Goal: Task Accomplishment & Management: Manage account settings

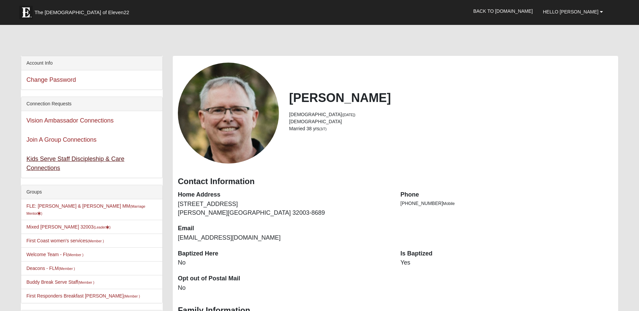
scroll to position [67, 0]
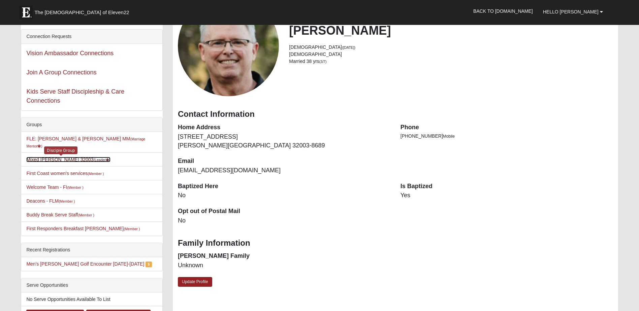
click at [64, 157] on link "Mixed Chapman 32003 (Leader )" at bounding box center [68, 159] width 84 height 5
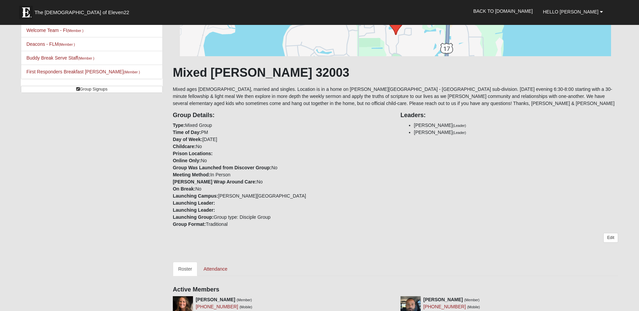
scroll to position [168, 0]
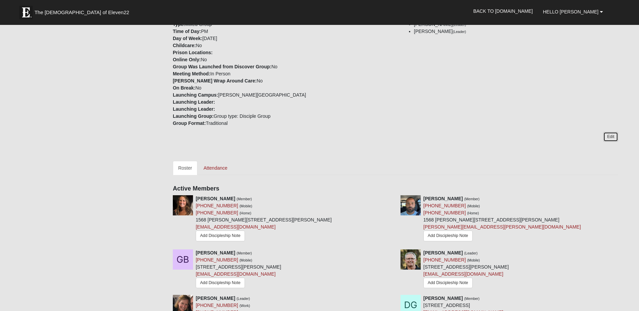
click at [608, 136] on link "Edit" at bounding box center [610, 137] width 14 height 10
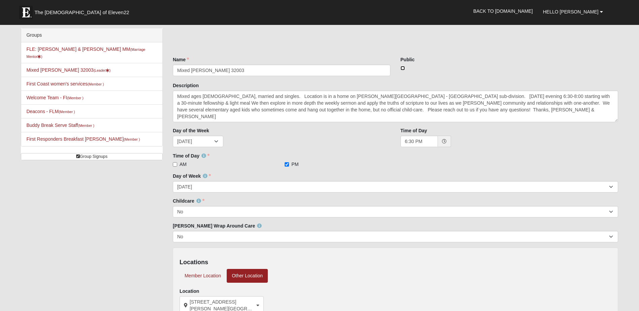
click at [404, 67] on input "checkbox" at bounding box center [402, 68] width 4 height 4
checkbox input "true"
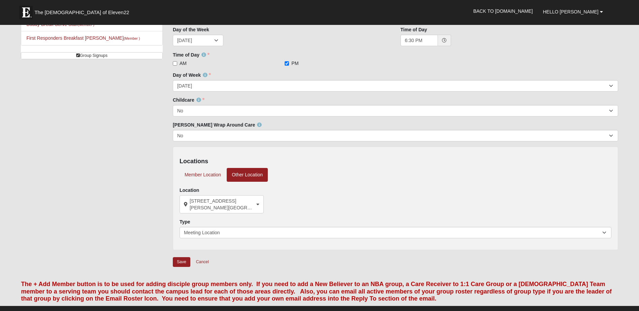
scroll to position [168, 0]
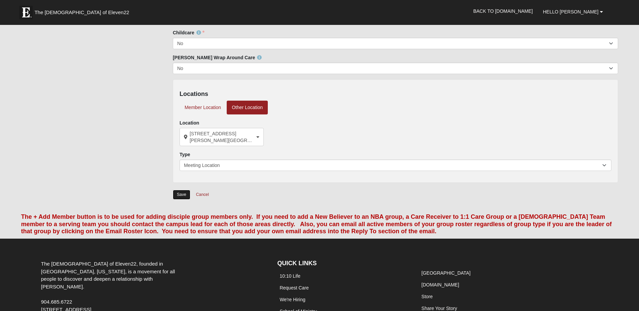
click at [185, 196] on input "Save" at bounding box center [182, 195] width 18 height 10
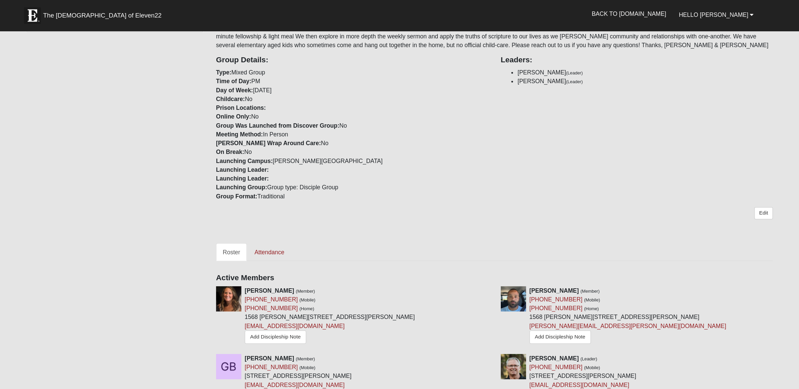
scroll to position [0, 0]
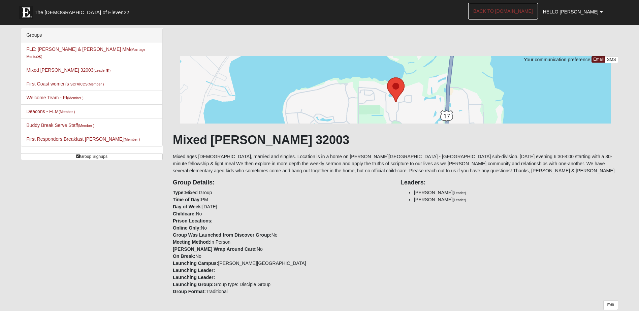
click at [518, 13] on link "Back to COE22.com" at bounding box center [503, 11] width 70 height 17
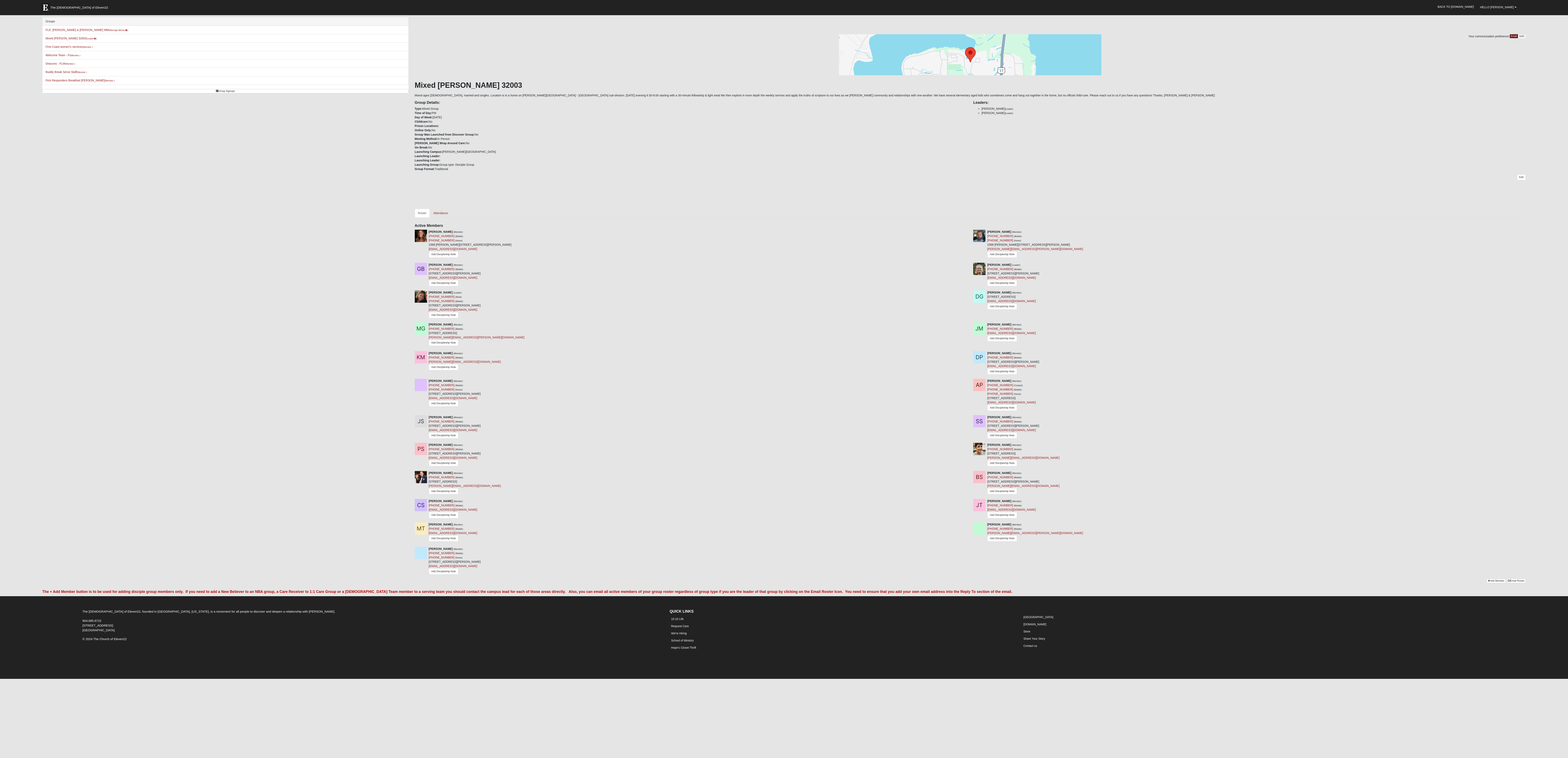
click at [389, 189] on div "Jamie Beasley (Member) (540) 522-7918 (Mobile) (540) 522-7918 (Home) 1568 Misty…" at bounding box center [970, 246] width 1117 height 33
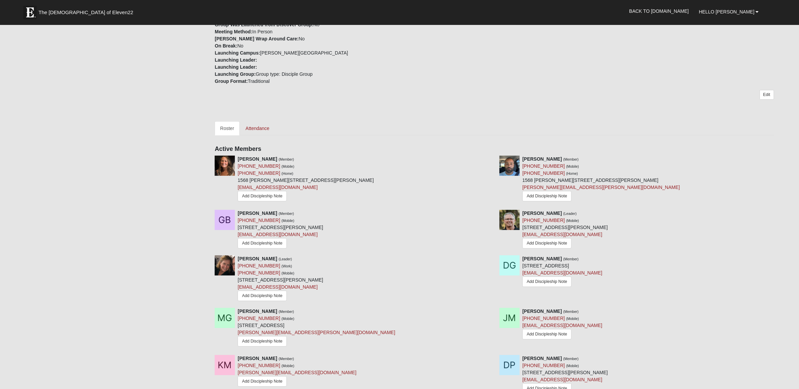
scroll to position [84, 0]
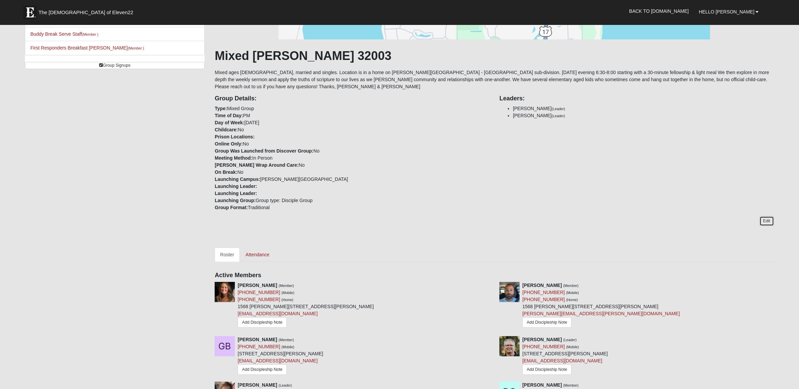
click at [639, 220] on link "Edit" at bounding box center [766, 221] width 14 height 10
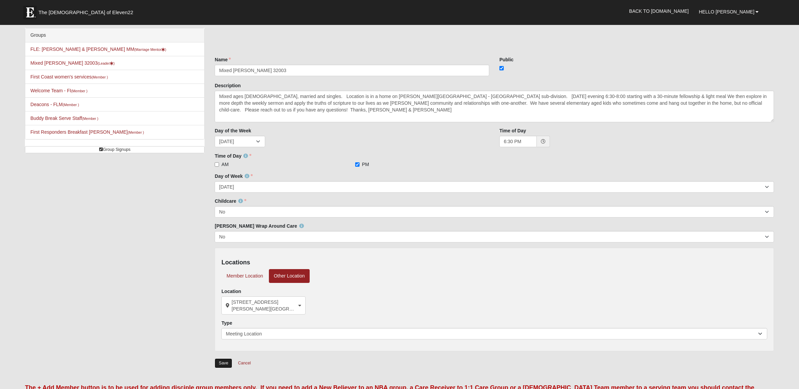
click at [218, 311] on input "Save" at bounding box center [224, 363] width 18 height 10
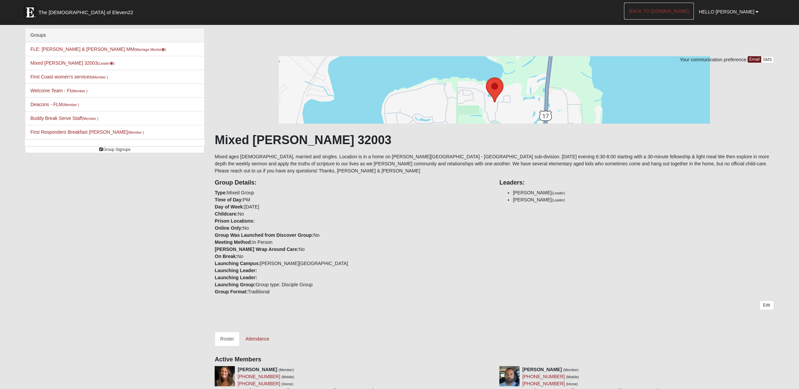
click at [639, 13] on link "Back to COE22.com" at bounding box center [659, 11] width 70 height 17
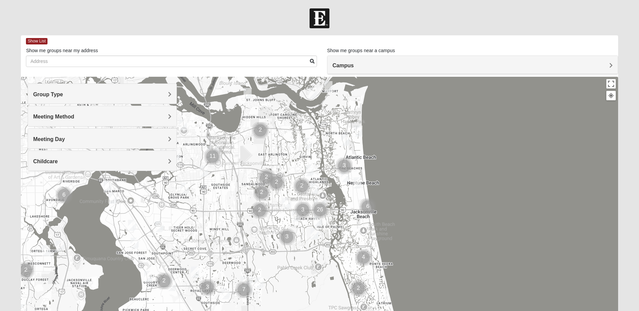
scroll to position [60, 0]
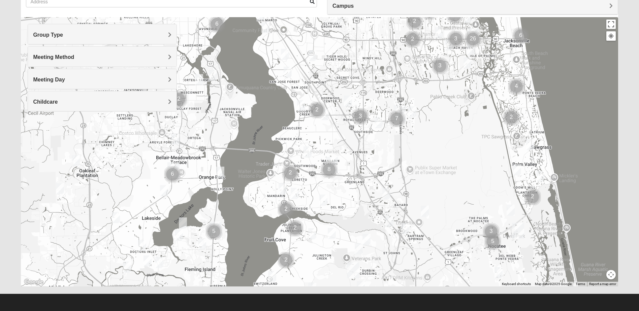
drag, startPoint x: 177, startPoint y: 239, endPoint x: 330, endPoint y: 132, distance: 186.3
click at [333, 127] on div at bounding box center [319, 151] width 597 height 269
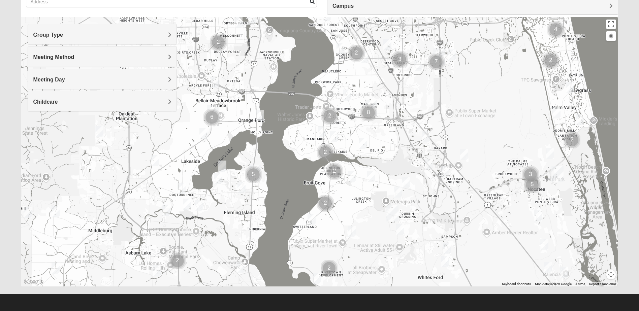
drag, startPoint x: 256, startPoint y: 249, endPoint x: 277, endPoint y: 200, distance: 54.0
click at [277, 200] on div at bounding box center [319, 151] width 597 height 269
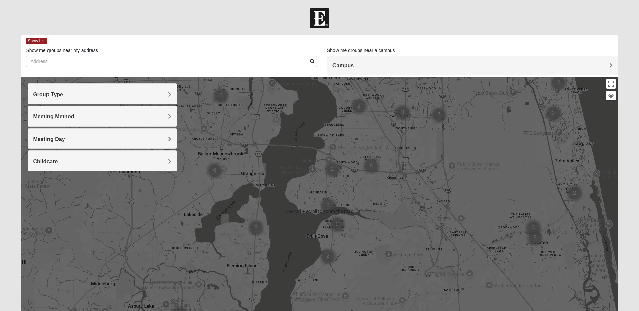
scroll to position [34, 0]
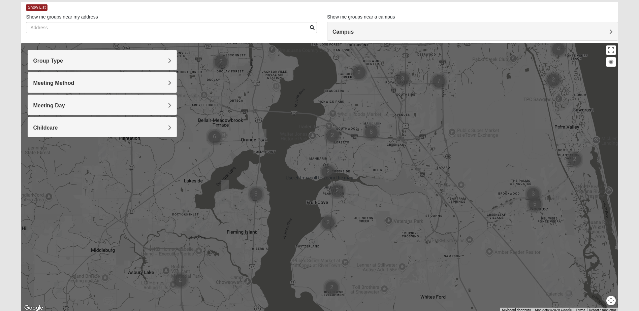
click at [243, 189] on div at bounding box center [319, 177] width 597 height 269
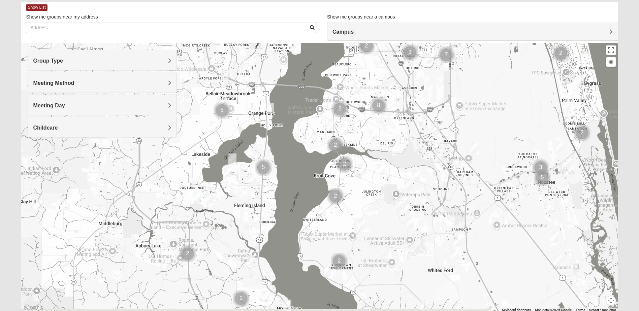
drag, startPoint x: 272, startPoint y: 201, endPoint x: 282, endPoint y: 172, distance: 30.5
click at [282, 172] on div at bounding box center [319, 177] width 597 height 269
click at [264, 165] on img "Cluster of 5 groups" at bounding box center [263, 167] width 17 height 17
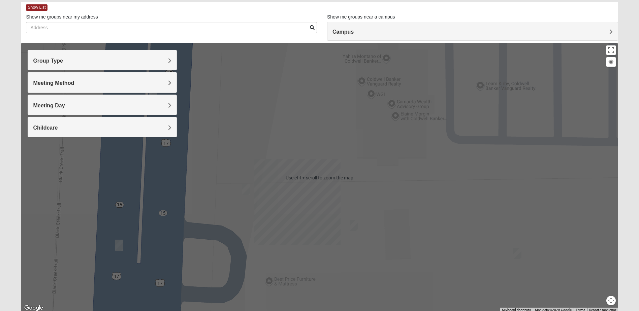
scroll to position [60, 0]
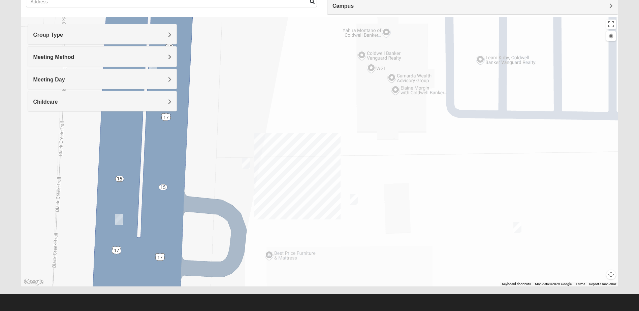
click at [117, 32] on h4 "Group Type" at bounding box center [102, 35] width 138 height 6
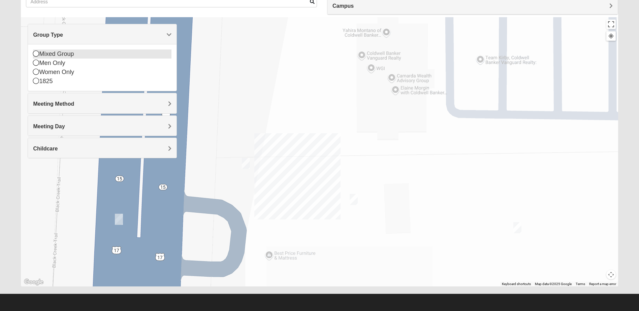
click at [66, 51] on div "Mixed Group" at bounding box center [102, 54] width 138 height 9
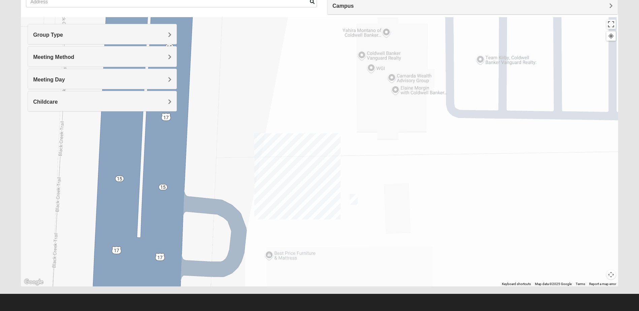
click at [68, 58] on span "Meeting Method" at bounding box center [53, 57] width 41 height 6
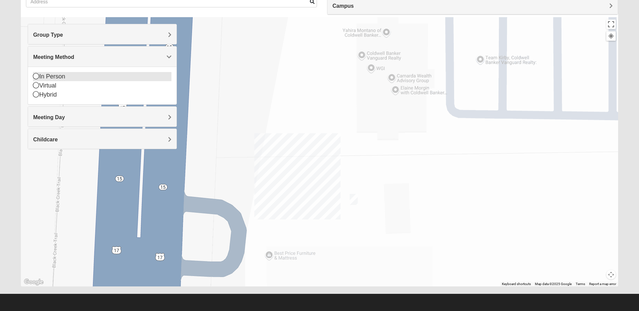
click at [59, 76] on div "In Person" at bounding box center [102, 76] width 138 height 9
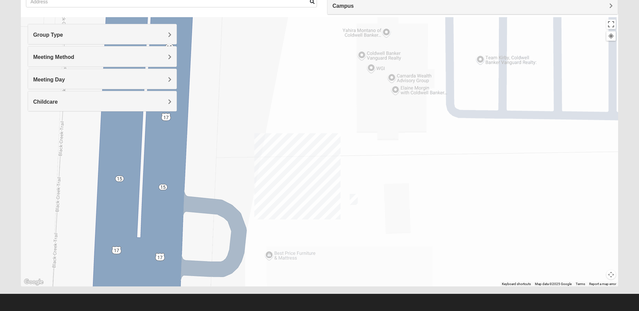
click at [59, 81] on span "Meeting Day" at bounding box center [49, 80] width 32 height 6
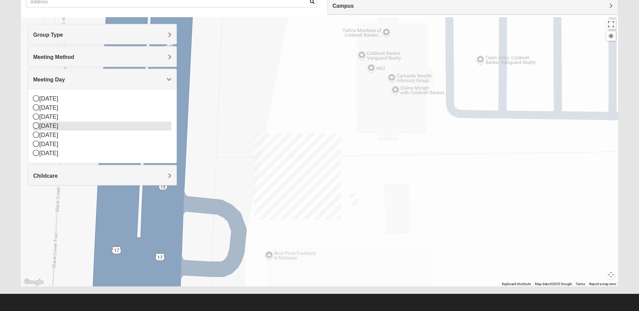
click at [57, 126] on div "[DATE]" at bounding box center [102, 126] width 138 height 9
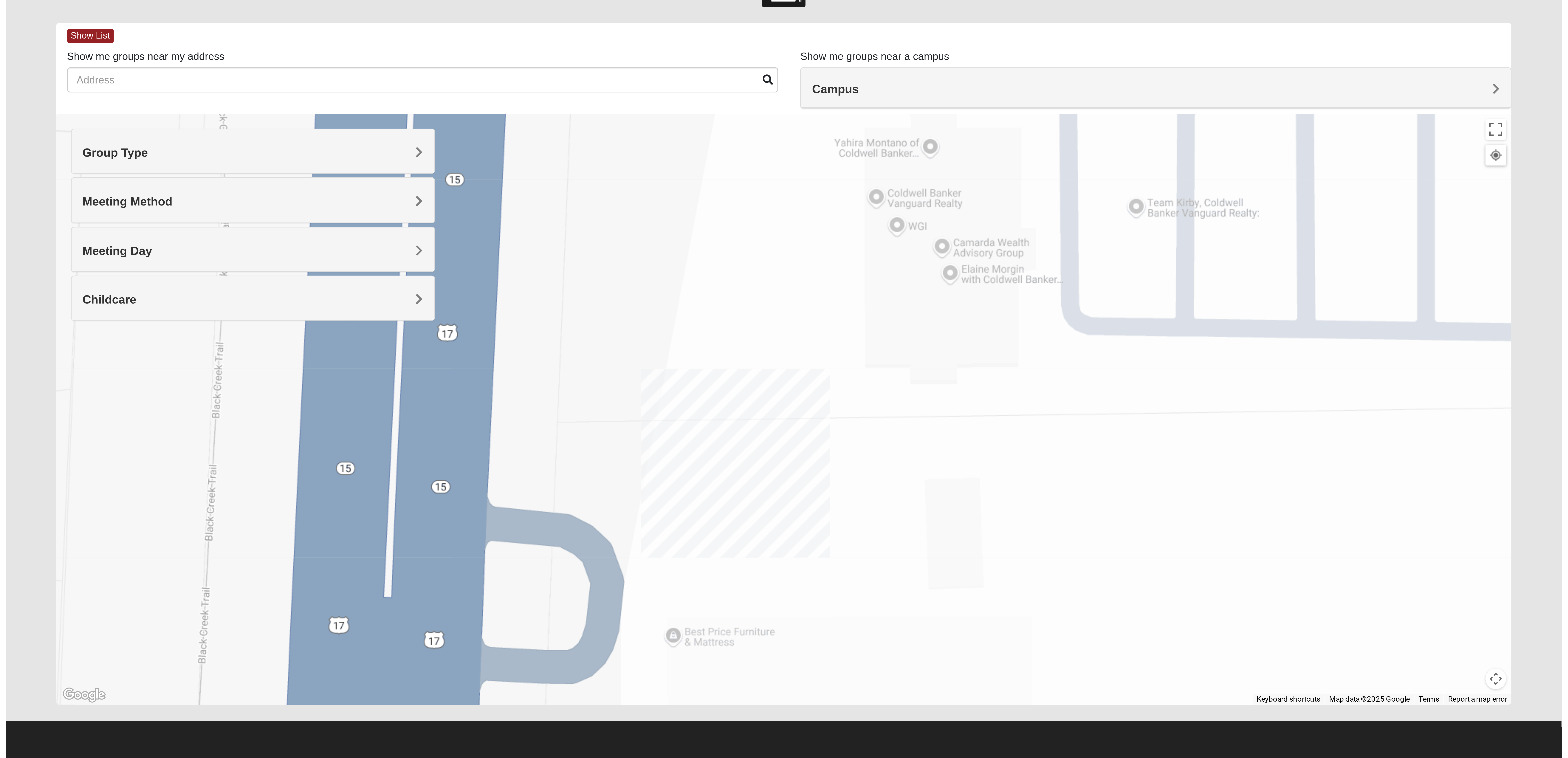
scroll to position [0, 0]
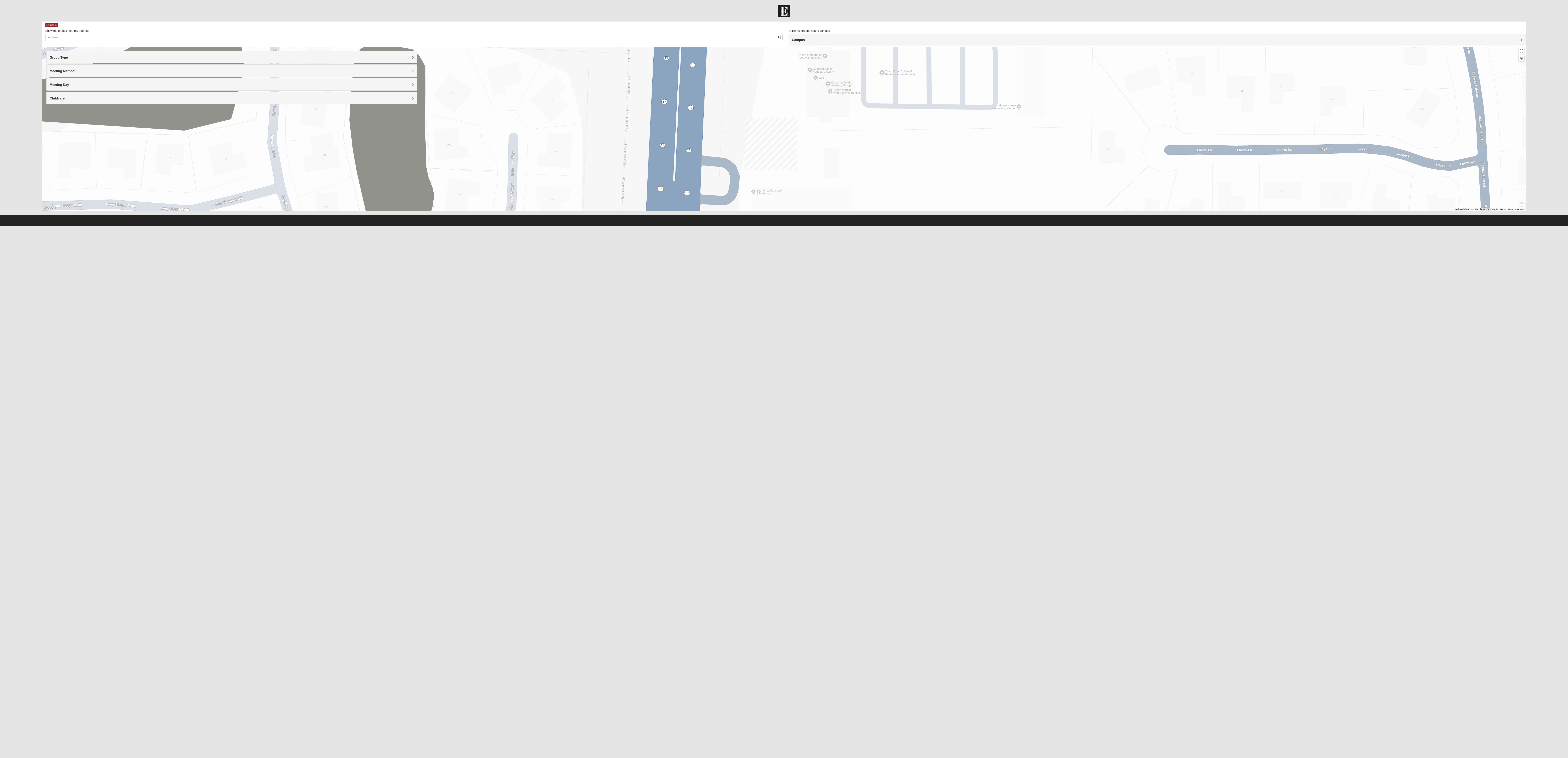
click at [392, 189] on html "Hello Dwight My Account Log Out Find A Group Error" at bounding box center [784, 113] width 1568 height 226
click at [392, 126] on div "To navigate, press the arrow keys." at bounding box center [783, 128] width 1483 height 164
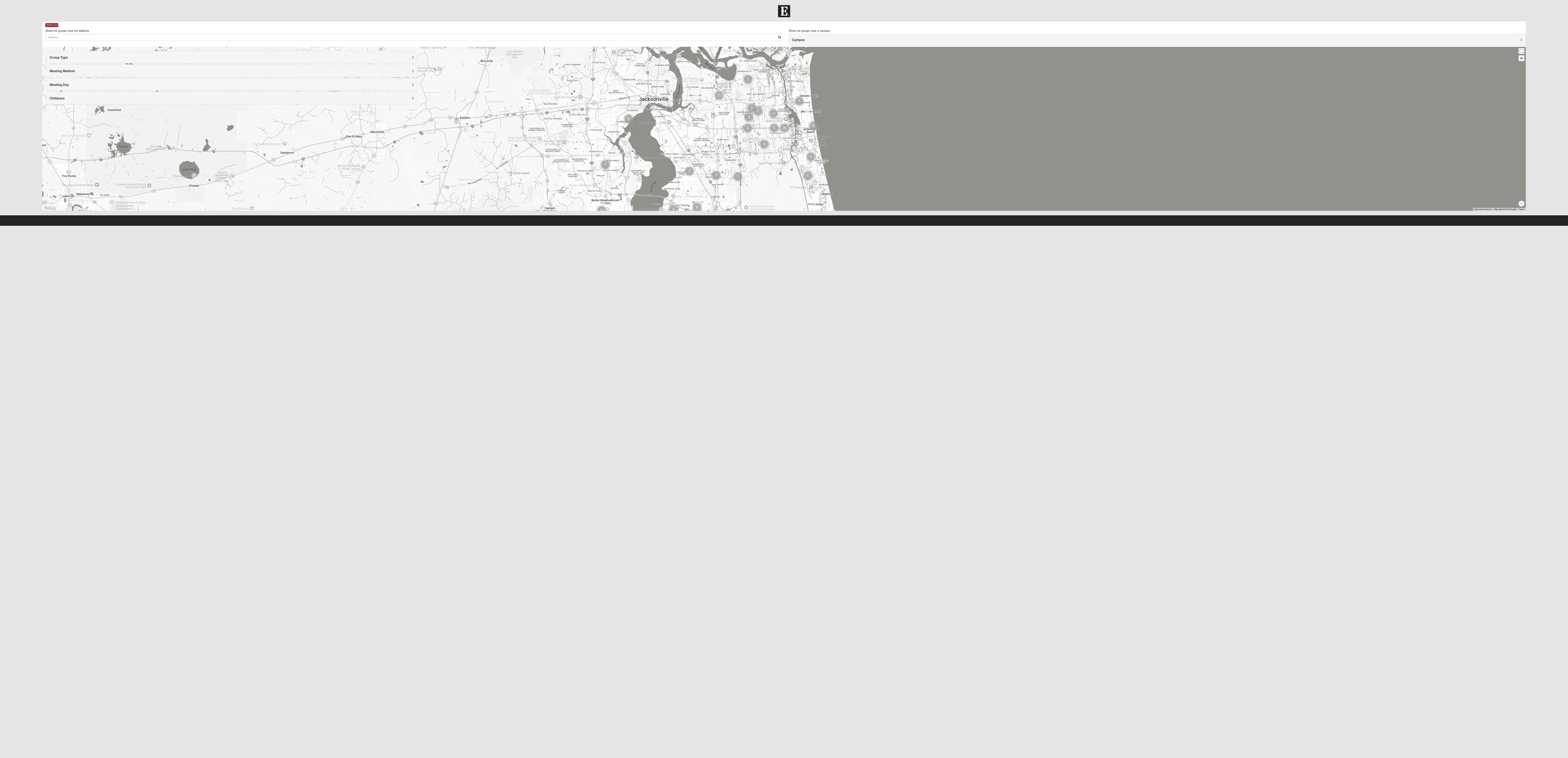
drag, startPoint x: 1168, startPoint y: 222, endPoint x: 1163, endPoint y: 264, distance: 42.3
click at [1165, 226] on html "Hello Dwight My Account Log Out Find A Group Error" at bounding box center [784, 113] width 1568 height 226
click at [863, 92] on div at bounding box center [783, 128] width 1483 height 164
click at [950, 213] on div "Show List Loading Groups Keywords Filter Additional Filters Campus Arlington Ba…" at bounding box center [783, 118] width 1489 height 194
click at [1519, 54] on div at bounding box center [783, 128] width 1483 height 164
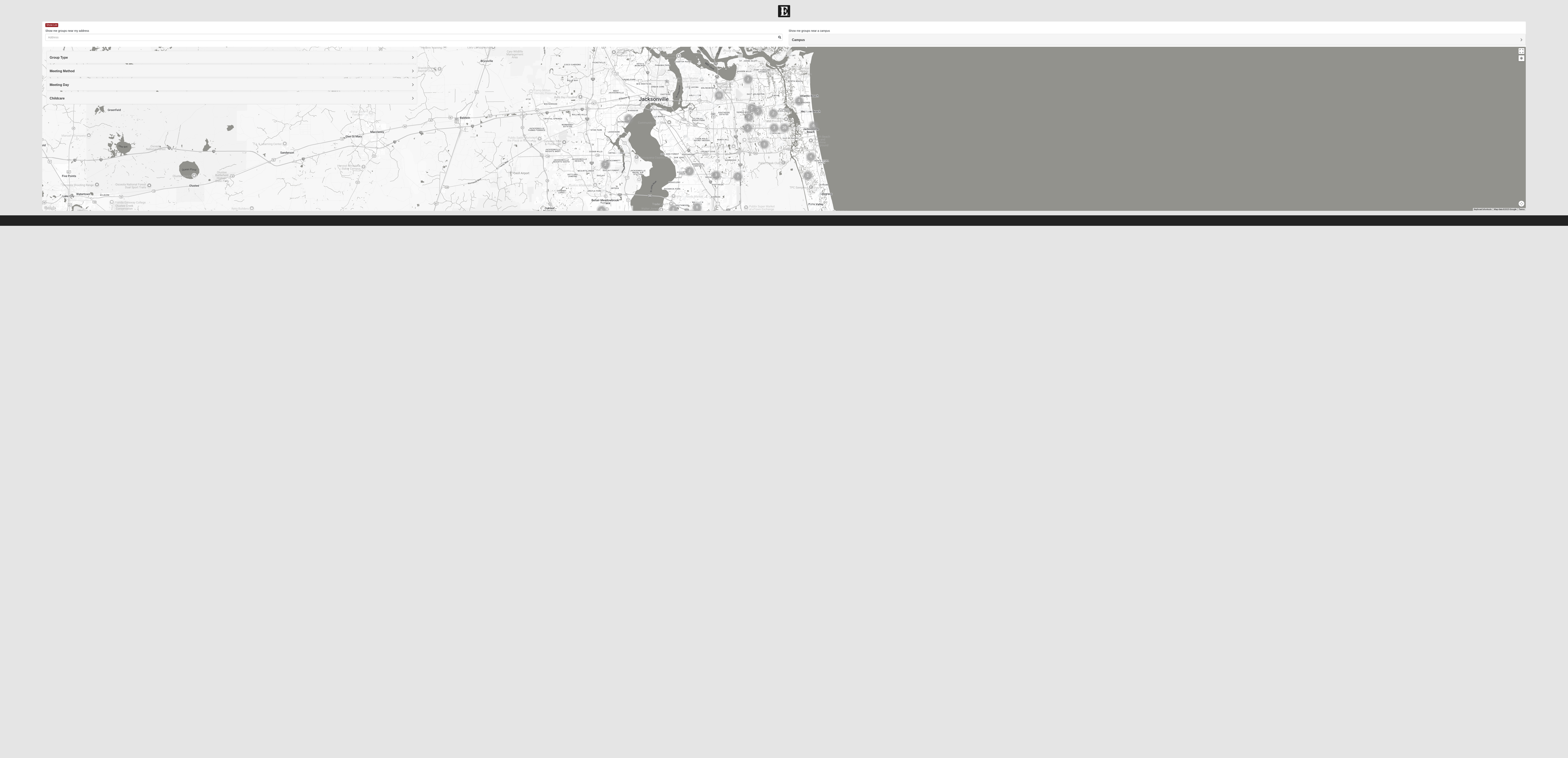
click at [1519, 54] on div at bounding box center [783, 128] width 1483 height 164
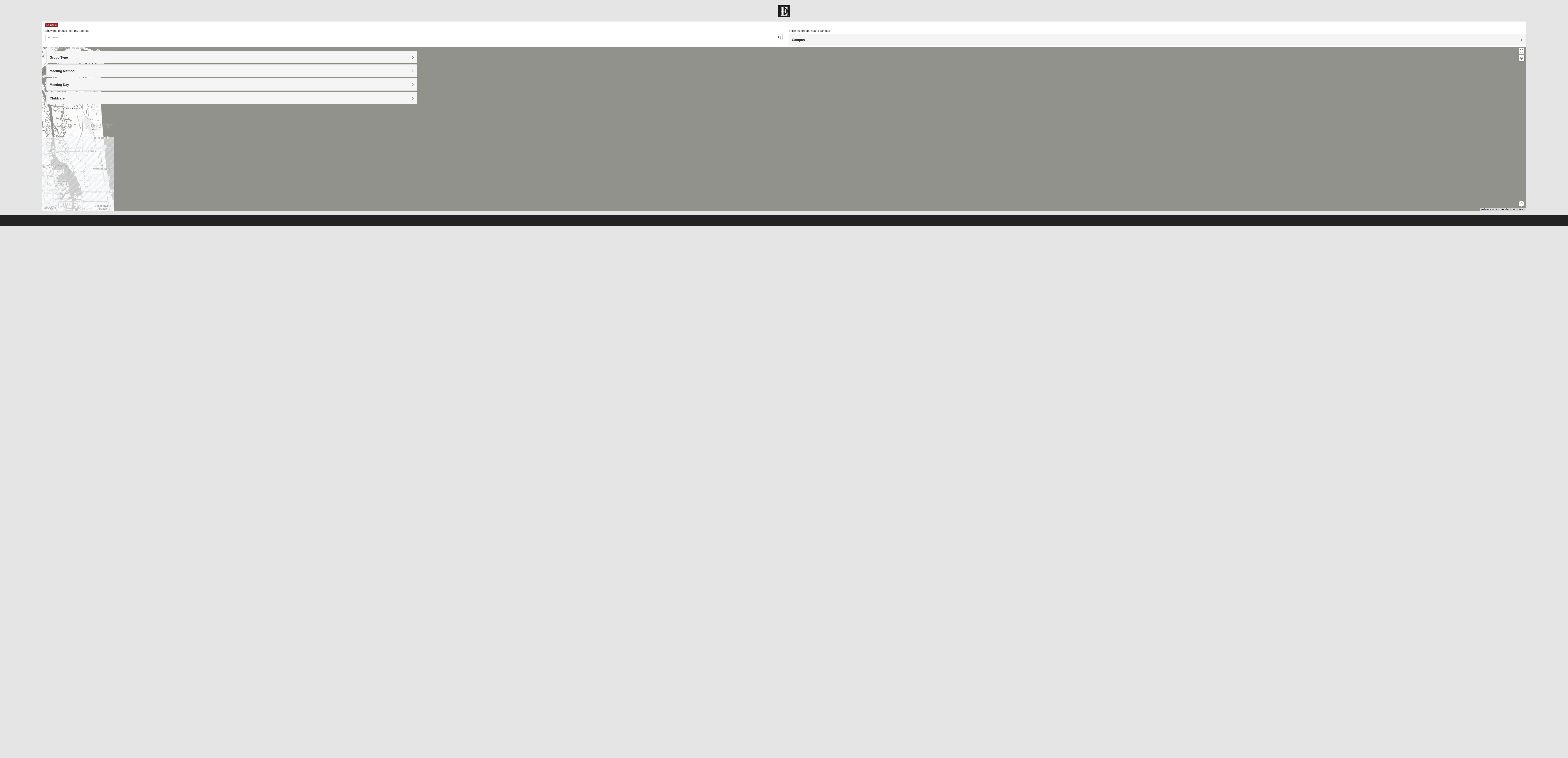
click at [527, 118] on div at bounding box center [783, 128] width 1483 height 164
click at [527, 116] on div at bounding box center [783, 128] width 1483 height 164
click at [1285, 226] on html "Hello Dwight My Account Log Out Find A Group Error" at bounding box center [784, 113] width 1568 height 226
click at [352, 202] on div at bounding box center [783, 128] width 1483 height 164
drag, startPoint x: 275, startPoint y: 214, endPoint x: 236, endPoint y: 405, distance: 194.9
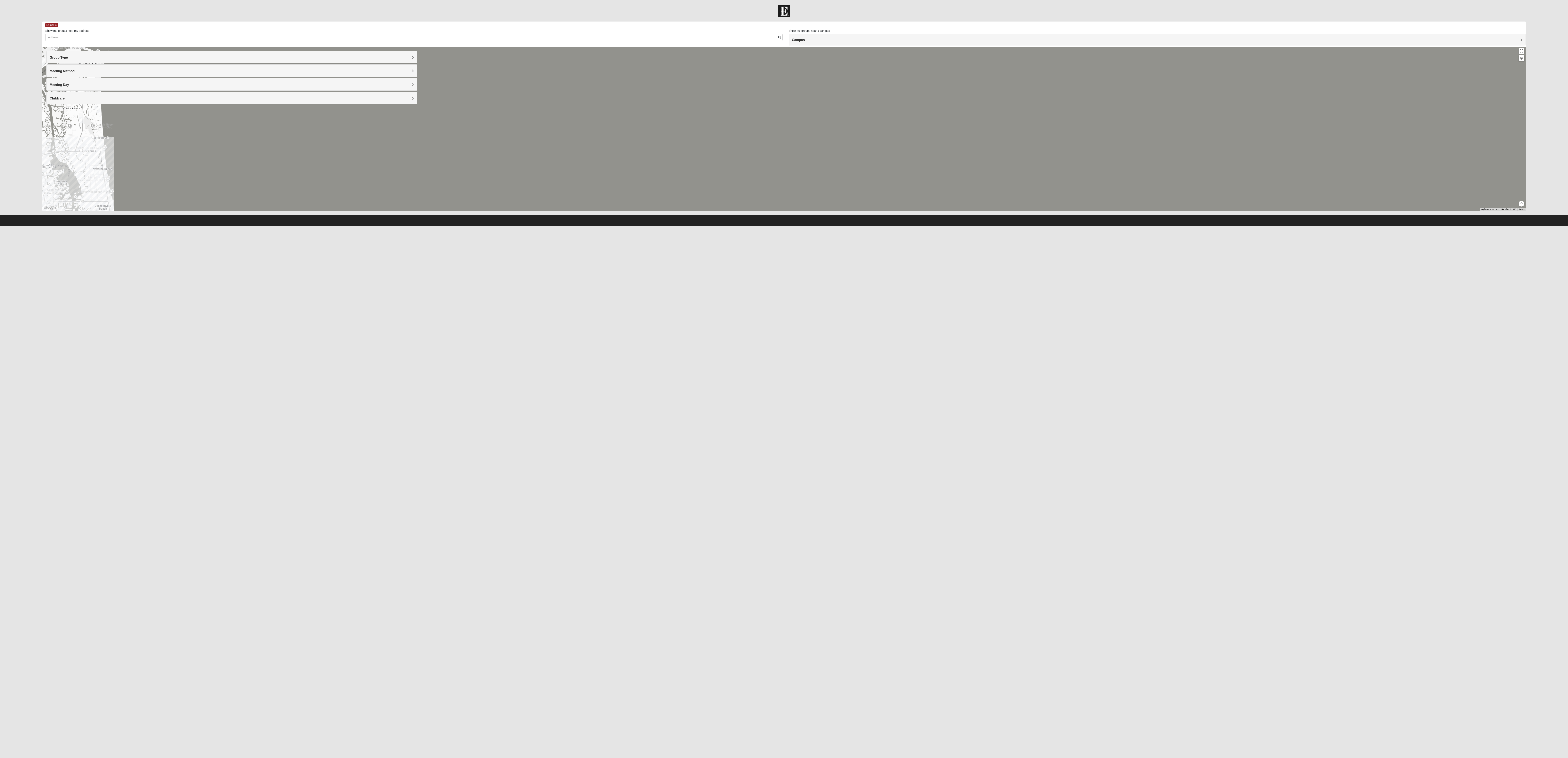
click at [236, 226] on html "Hello Dwight My Account Log Out Find A Group Error" at bounding box center [784, 113] width 1568 height 226
drag, startPoint x: 236, startPoint y: 405, endPoint x: 312, endPoint y: 419, distance: 77.3
click at [312, 226] on html "Hello Dwight My Account Log Out Find A Group Error" at bounding box center [784, 113] width 1568 height 226
click at [1520, 59] on div at bounding box center [1522, 58] width 4 height 4
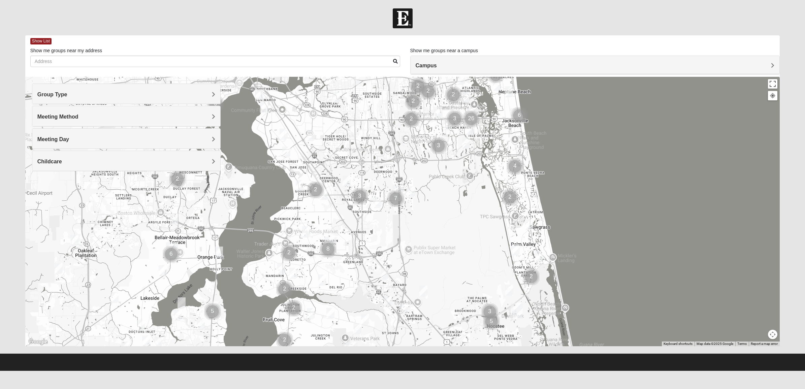
drag, startPoint x: 190, startPoint y: 256, endPoint x: 259, endPoint y: 165, distance: 114.5
click at [259, 165] on div at bounding box center [402, 211] width 755 height 269
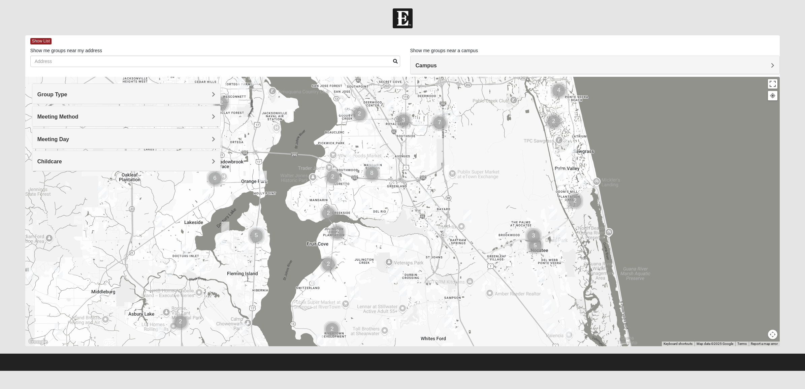
drag, startPoint x: 239, startPoint y: 275, endPoint x: 285, endPoint y: 194, distance: 92.0
click at [285, 194] on div at bounding box center [402, 211] width 755 height 269
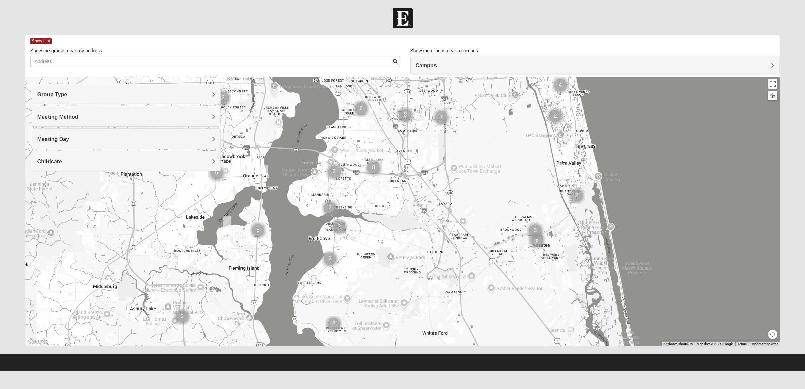
click at [92, 137] on h4 "Meeting Day" at bounding box center [126, 139] width 178 height 6
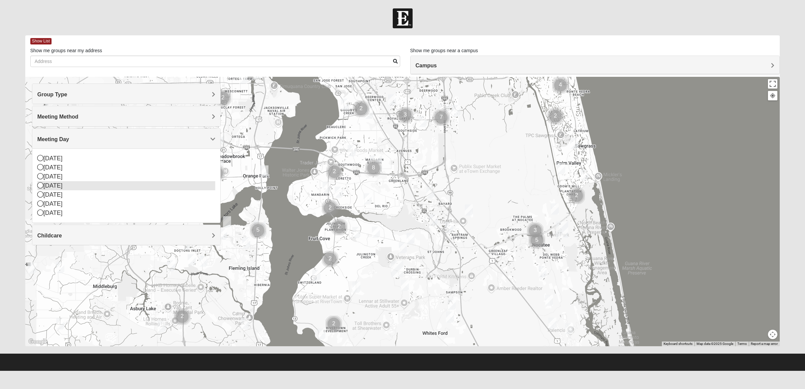
click at [68, 187] on div "Wednesday" at bounding box center [126, 185] width 178 height 9
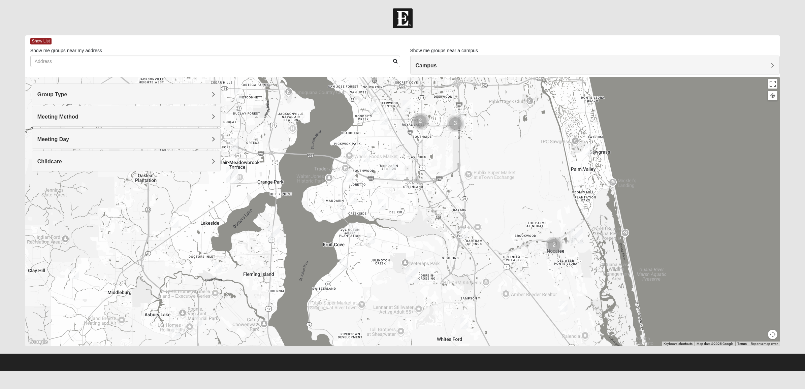
click at [672, 198] on div at bounding box center [402, 211] width 755 height 269
click at [456, 371] on html "Hello Dwight My Account Log Out Find A Group Error" at bounding box center [402, 185] width 805 height 371
click at [95, 136] on h4 "Meeting Day" at bounding box center [126, 139] width 178 height 6
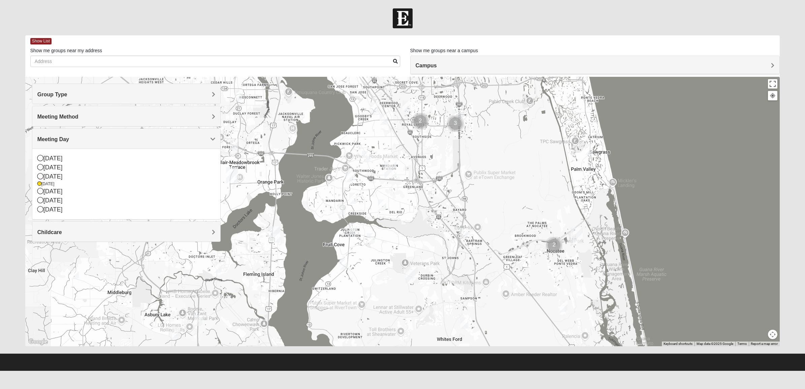
click at [94, 111] on div "Meeting Method" at bounding box center [126, 116] width 188 height 20
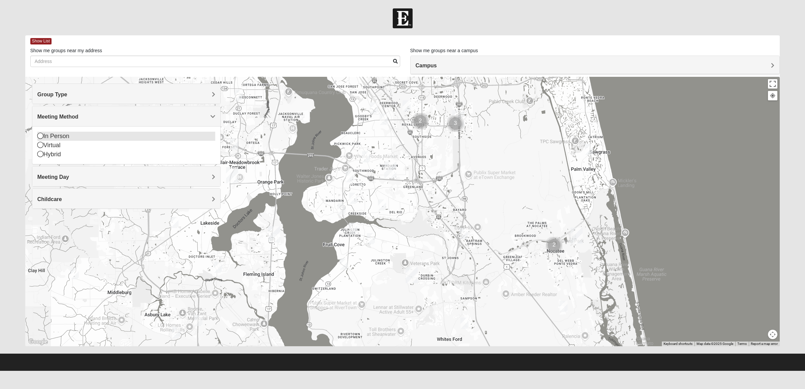
click at [64, 134] on div "In Person" at bounding box center [126, 136] width 178 height 9
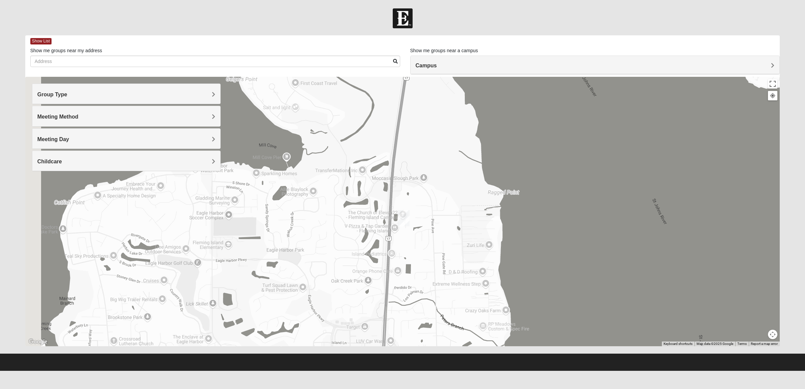
drag, startPoint x: 253, startPoint y: 244, endPoint x: 456, endPoint y: 232, distance: 203.4
click at [456, 232] on div at bounding box center [402, 211] width 755 height 269
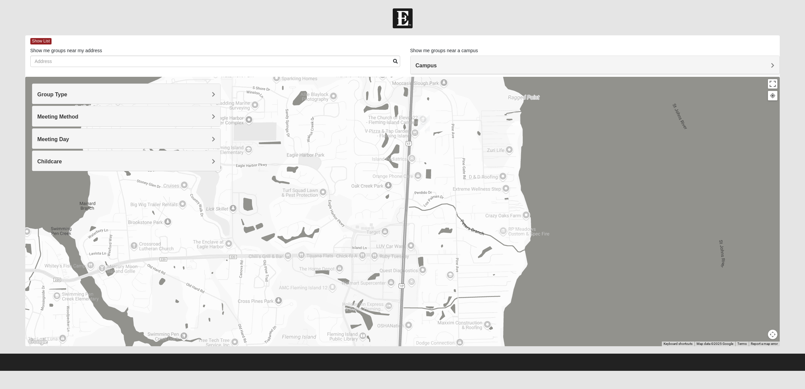
drag, startPoint x: 555, startPoint y: 183, endPoint x: 575, endPoint y: 81, distance: 103.7
click at [575, 78] on div at bounding box center [402, 211] width 755 height 269
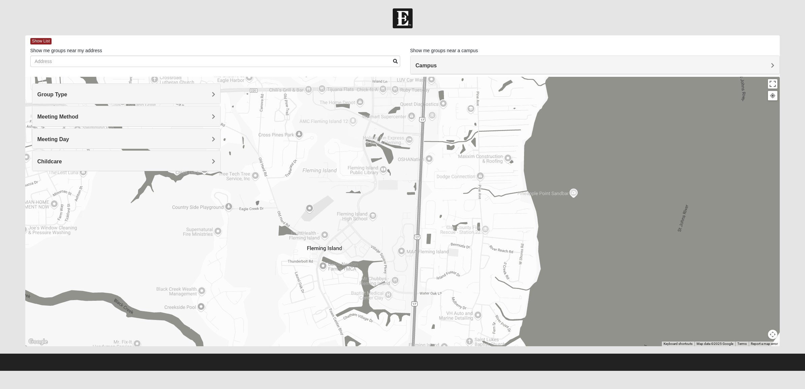
drag, startPoint x: 570, startPoint y: 257, endPoint x: 592, endPoint y: 114, distance: 145.1
click at [592, 114] on div at bounding box center [402, 211] width 755 height 269
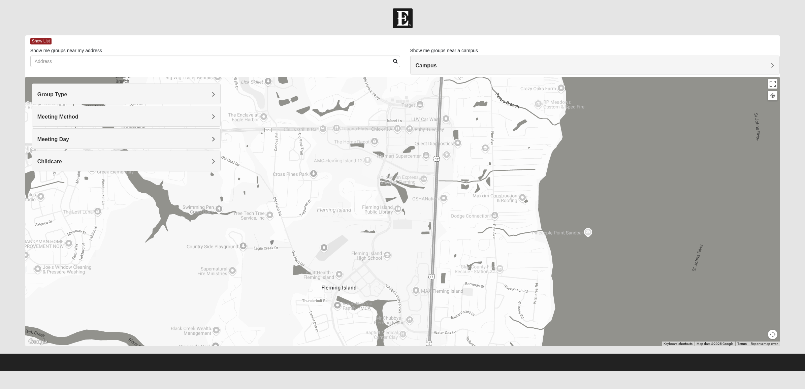
drag, startPoint x: 597, startPoint y: 200, endPoint x: 605, endPoint y: 280, distance: 80.3
click at [605, 280] on div at bounding box center [402, 211] width 755 height 269
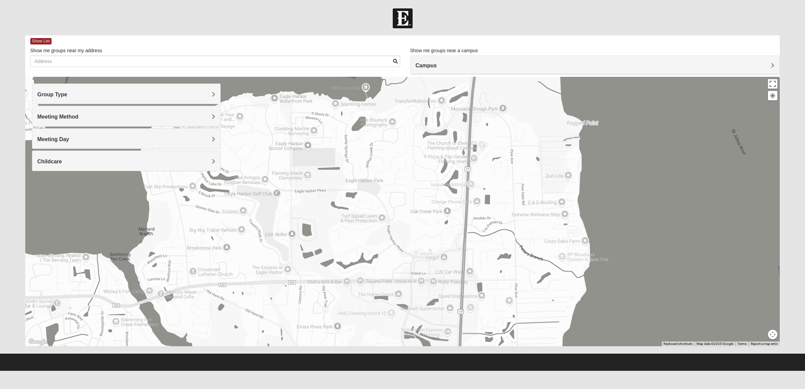
drag, startPoint x: 603, startPoint y: 156, endPoint x: 632, endPoint y: 289, distance: 136.3
click at [632, 289] on div at bounding box center [402, 211] width 755 height 269
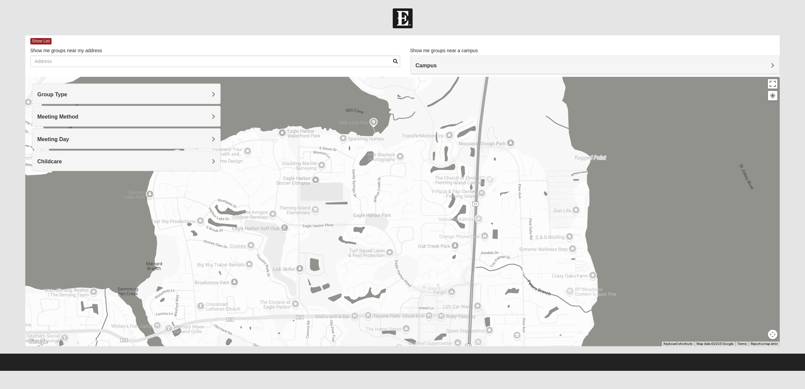
drag, startPoint x: 631, startPoint y: 191, endPoint x: 638, endPoint y: 227, distance: 36.9
click at [638, 227] on div at bounding box center [402, 211] width 755 height 269
click at [80, 92] on h4 "Group Type" at bounding box center [126, 94] width 178 height 6
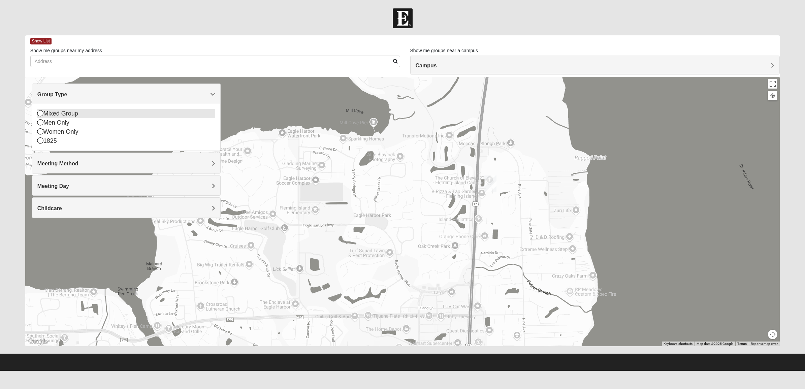
click at [68, 112] on div "Mixed Group" at bounding box center [126, 113] width 178 height 9
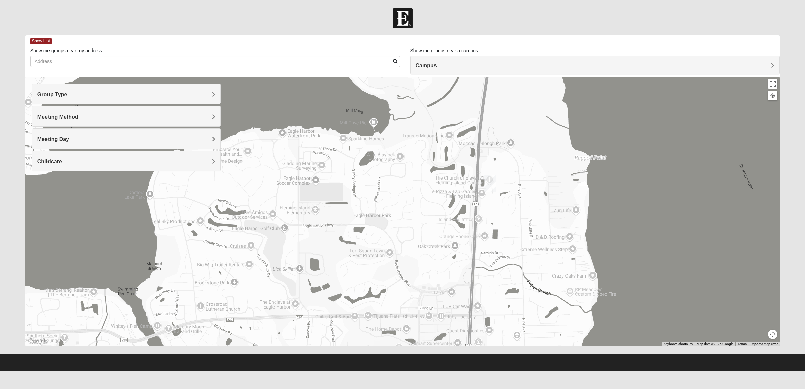
click at [492, 183] on img "Fleming Island" at bounding box center [490, 183] width 12 height 16
click at [450, 67] on h4 "Campus" at bounding box center [595, 65] width 359 height 6
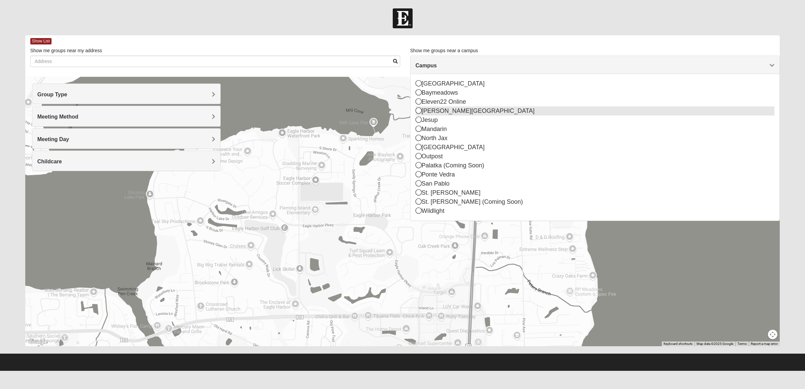
click at [418, 111] on icon at bounding box center [419, 110] width 6 height 6
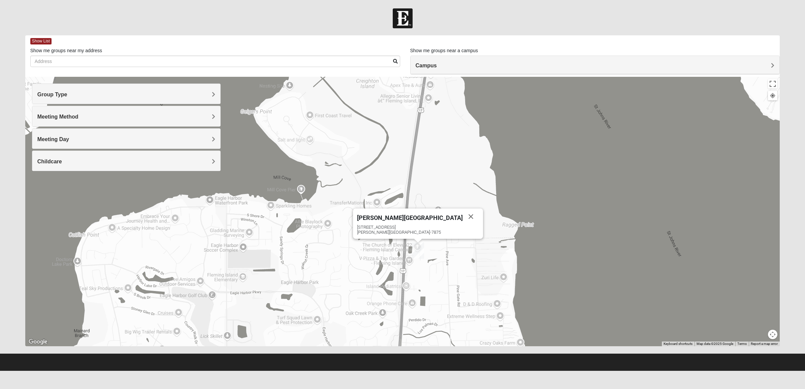
drag, startPoint x: 419, startPoint y: 192, endPoint x: 531, endPoint y: 187, distance: 112.3
click at [531, 187] on div "Fleming Island 4459 US Highway 17 Fleming Island, FL 32003-7875" at bounding box center [402, 211] width 755 height 269
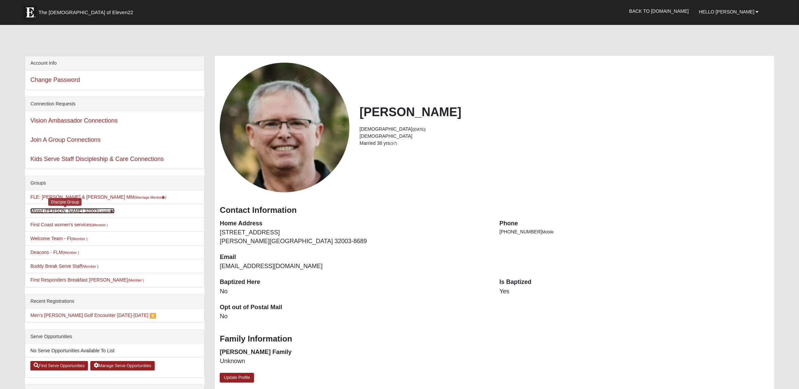
click at [52, 211] on link "Mixed [PERSON_NAME] 32003 (Leader )" at bounding box center [72, 210] width 84 height 5
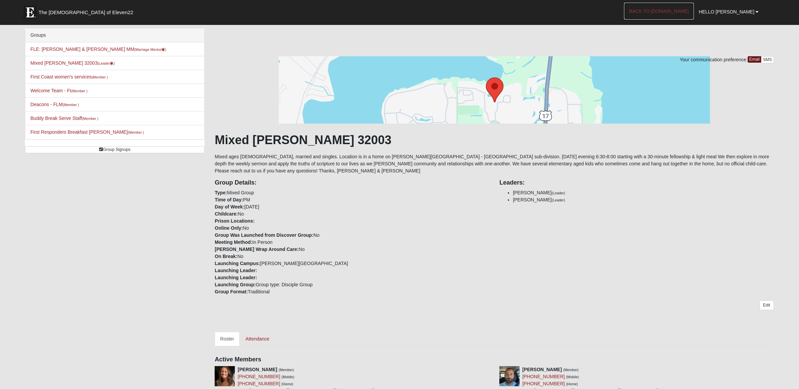
click at [681, 9] on link "Back to [DOMAIN_NAME]" at bounding box center [659, 11] width 70 height 17
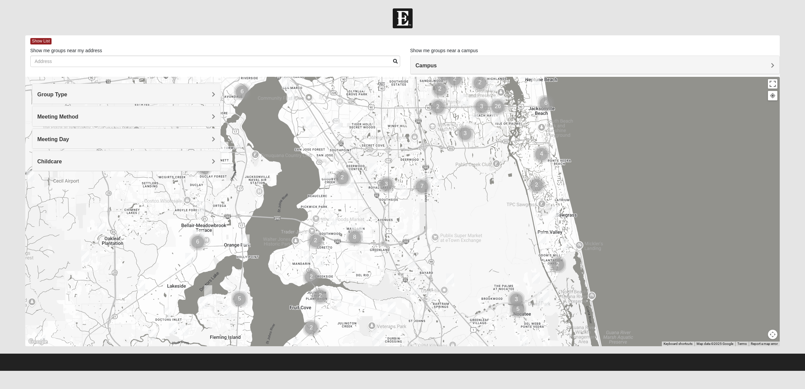
drag, startPoint x: 317, startPoint y: 227, endPoint x: 419, endPoint y: 124, distance: 144.8
click at [418, 122] on div at bounding box center [402, 211] width 755 height 269
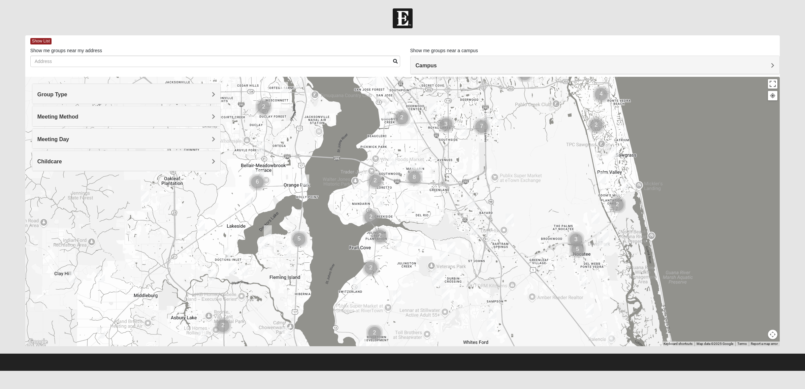
drag, startPoint x: 272, startPoint y: 278, endPoint x: 325, endPoint y: 218, distance: 80.2
click at [325, 218] on div at bounding box center [402, 211] width 755 height 269
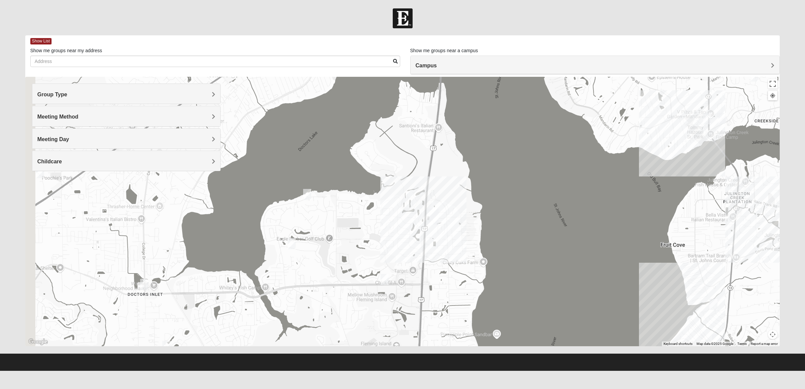
drag, startPoint x: 338, startPoint y: 264, endPoint x: 518, endPoint y: 322, distance: 189.2
click at [518, 322] on div at bounding box center [402, 211] width 755 height 269
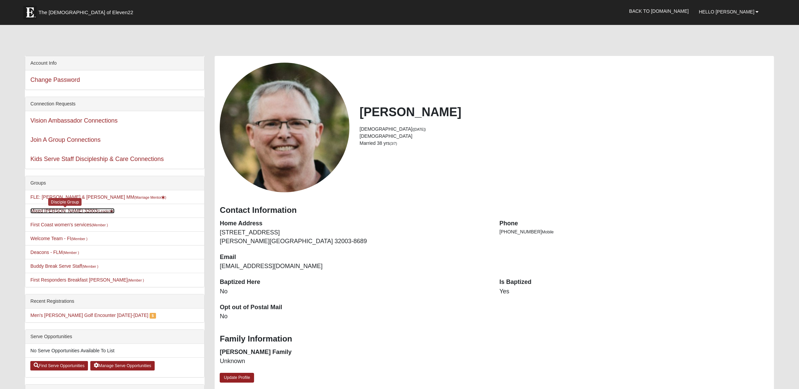
click at [57, 213] on link "Mixed [PERSON_NAME] 32003 (Leader )" at bounding box center [72, 210] width 84 height 5
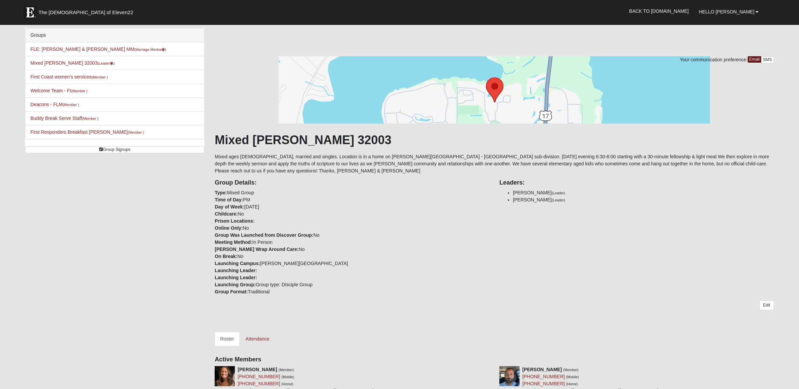
scroll to position [84, 0]
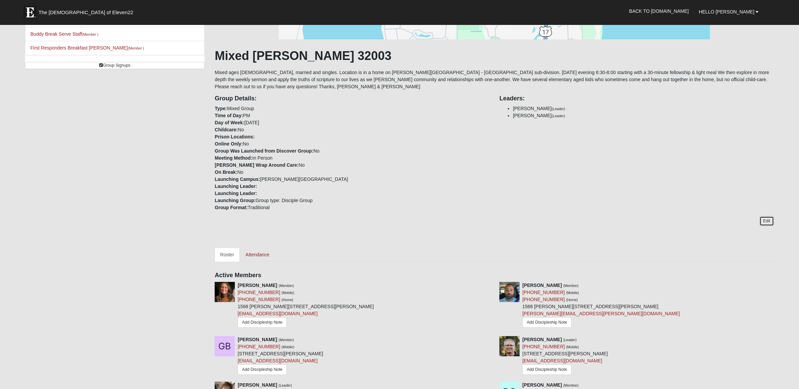
click at [762, 219] on link "Edit" at bounding box center [766, 221] width 14 height 10
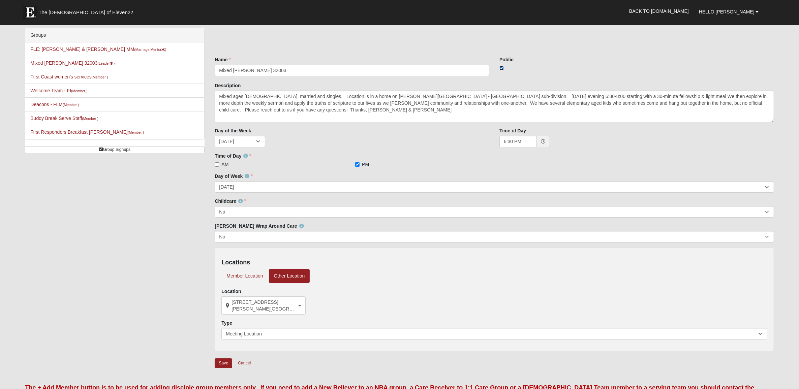
click at [502, 68] on input "checkbox" at bounding box center [501, 68] width 4 height 4
checkbox input "false"
click at [219, 361] on input "Save" at bounding box center [224, 363] width 18 height 10
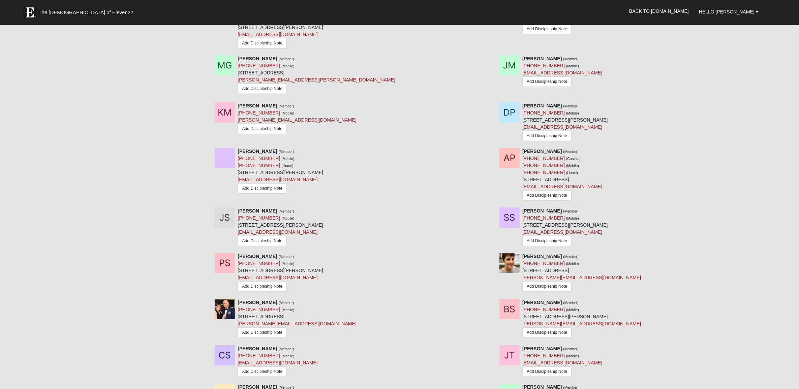
scroll to position [730, 0]
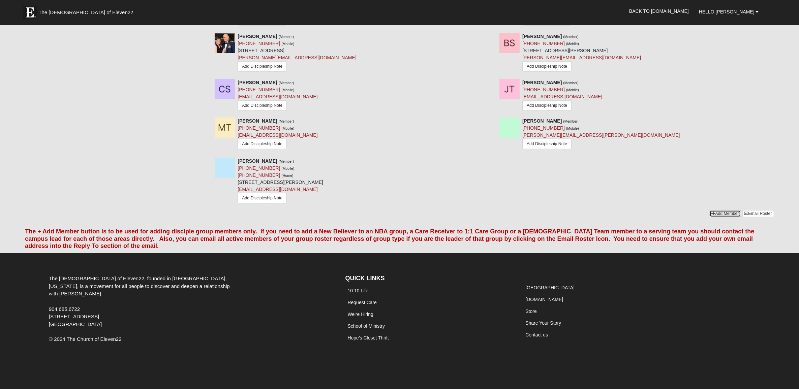
click at [725, 211] on link "Add Member" at bounding box center [724, 213] width 31 height 7
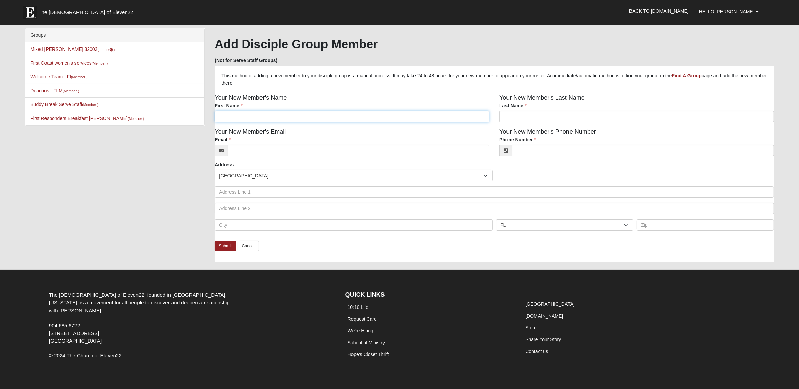
click at [273, 114] on input "First Name" at bounding box center [352, 116] width 275 height 11
type input "[PERSON_NAME]"
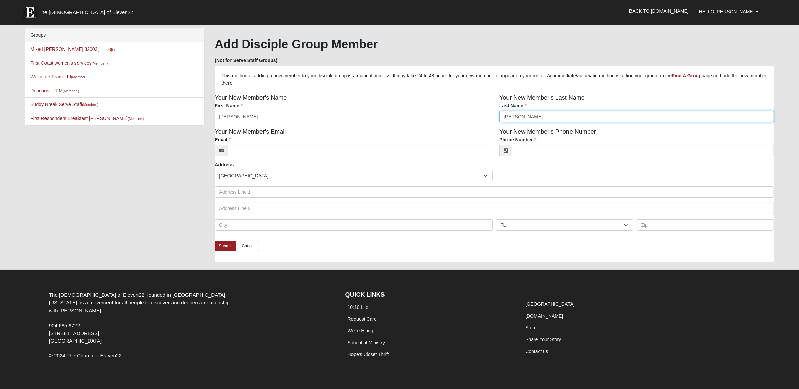
type input "[PERSON_NAME]"
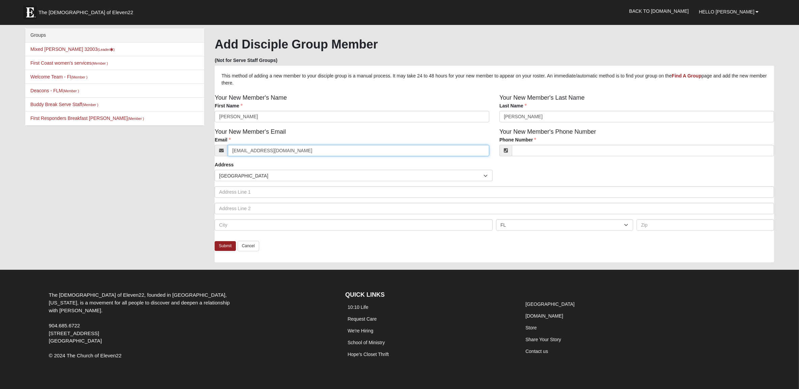
type input "[EMAIL_ADDRESS][DOMAIN_NAME]"
type input "[PHONE_NUMBER]"
click at [239, 192] on input "text" at bounding box center [494, 191] width 559 height 11
type input "[STREET_ADDRESS][PERSON_NAME]"
type input "[GEOGRAPHIC_DATA]"
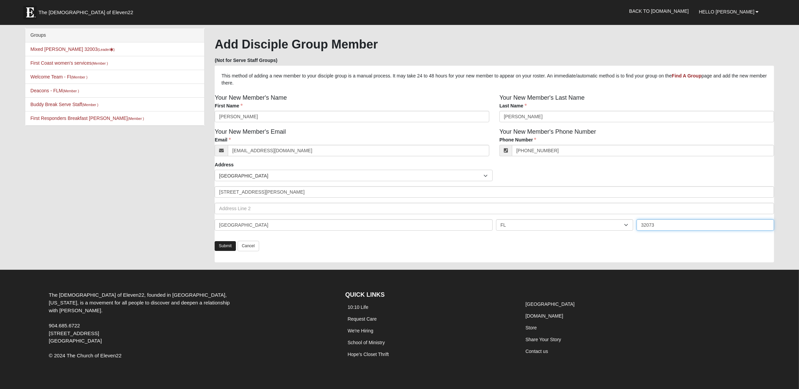
type input "32073"
click at [224, 245] on link "Submit" at bounding box center [225, 246] width 21 height 10
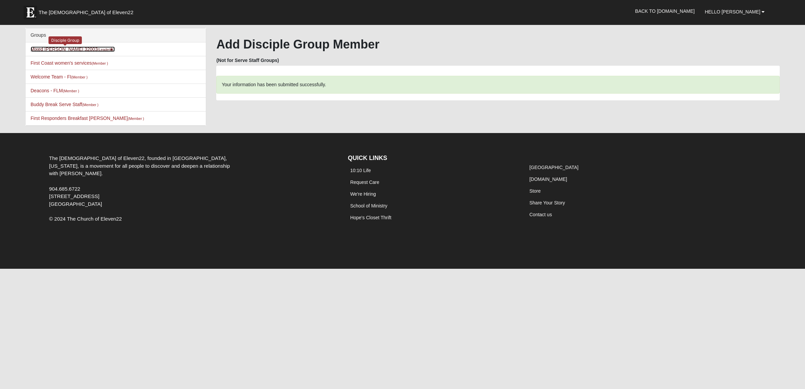
click at [45, 50] on link "Mixed [PERSON_NAME] 32003 (Leader )" at bounding box center [73, 48] width 84 height 5
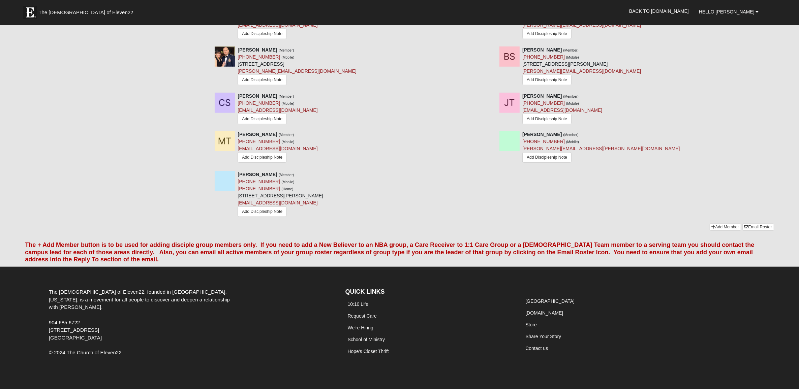
scroll to position [730, 0]
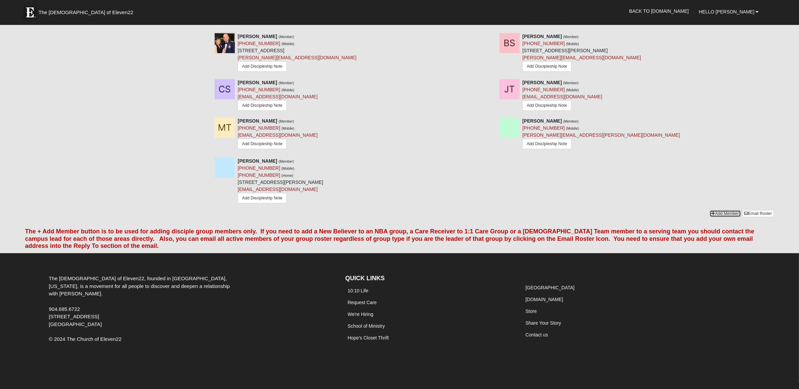
click at [727, 211] on link "Add Member" at bounding box center [724, 213] width 31 height 7
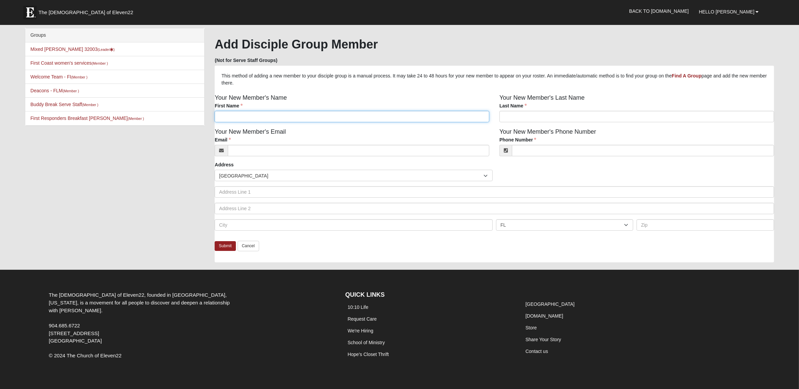
click at [332, 119] on input "First Name" at bounding box center [352, 116] width 275 height 11
type input "Mark"
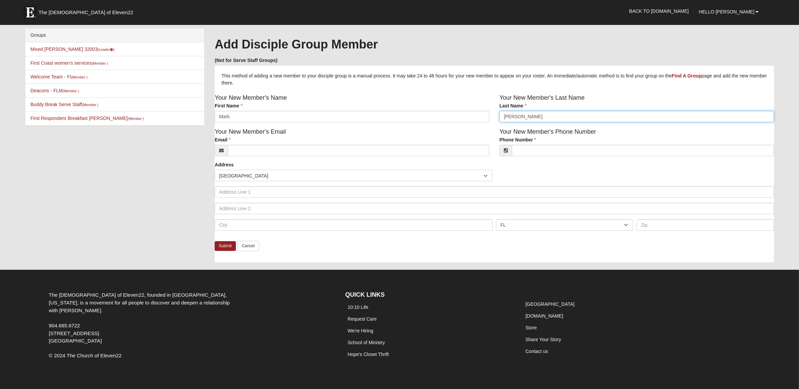
type input "Stilwell"
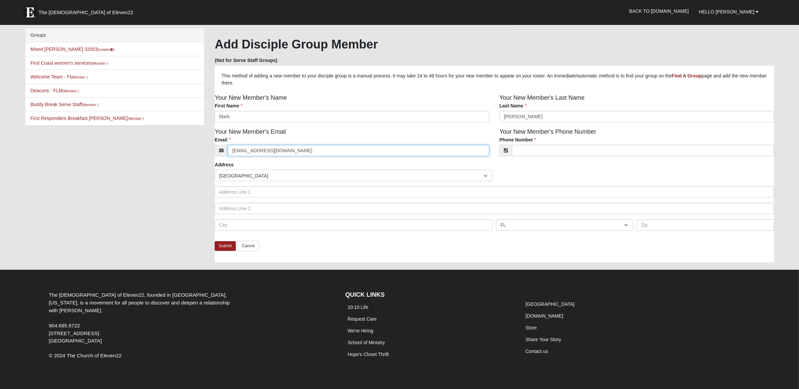
type input "mark@stilwellinc.com"
type input "(904) 626-9113"
type input "430 Ralph Street"
click at [258, 226] on input "Orange Pak" at bounding box center [354, 224] width 278 height 11
type input "Orange Park"
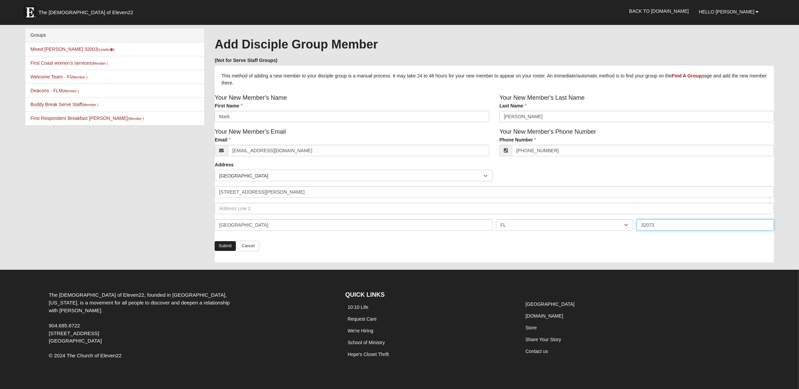
type input "32073"
click at [225, 248] on link "Submit" at bounding box center [225, 246] width 21 height 10
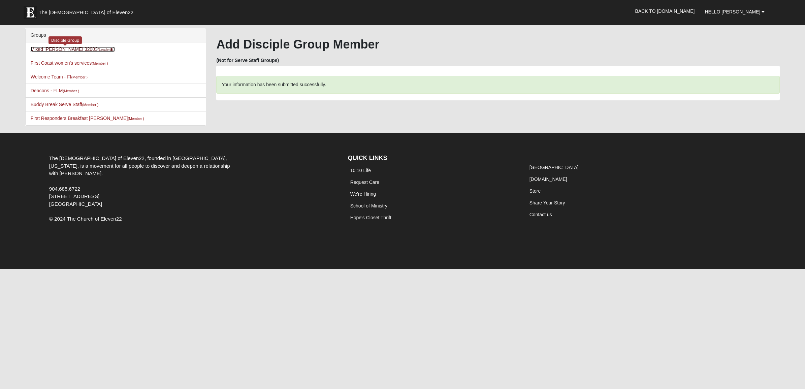
click at [61, 49] on link "Mixed Chapman 32003 (Leader )" at bounding box center [73, 48] width 84 height 5
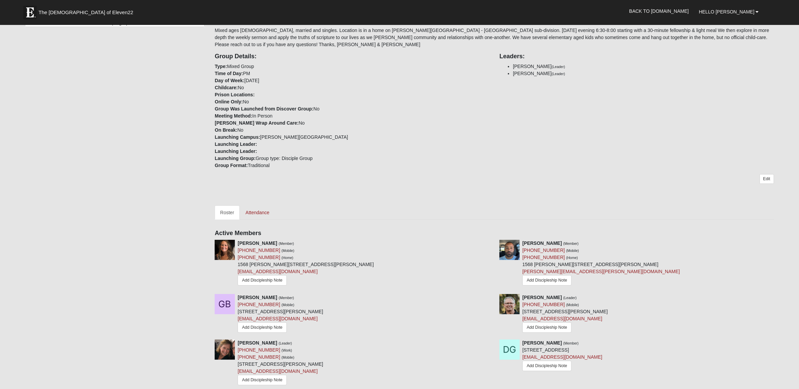
scroll to position [253, 0]
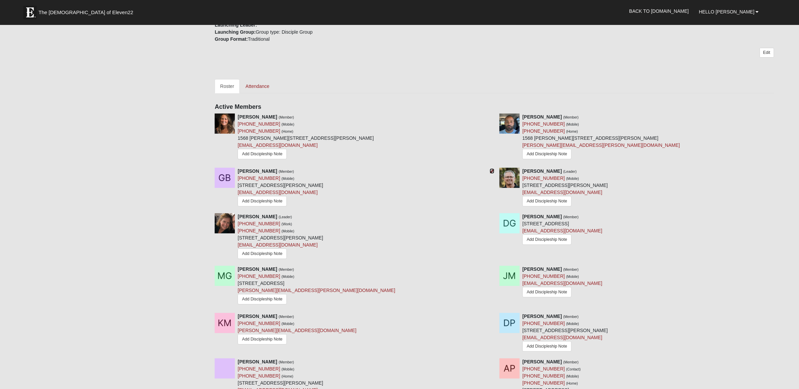
click at [492, 171] on icon at bounding box center [491, 171] width 5 height 5
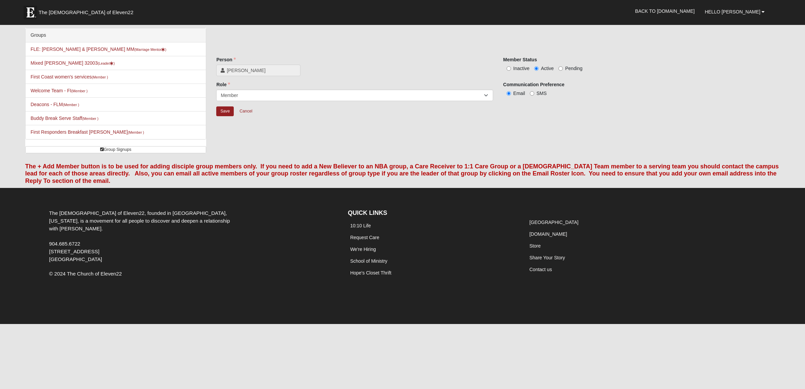
click at [516, 68] on span "Inactive" at bounding box center [521, 68] width 16 height 5
click at [511, 68] on input "Inactive" at bounding box center [509, 68] width 4 height 4
radio input "true"
click at [226, 110] on input "Save" at bounding box center [225, 111] width 18 height 10
